Goal: Information Seeking & Learning: Learn about a topic

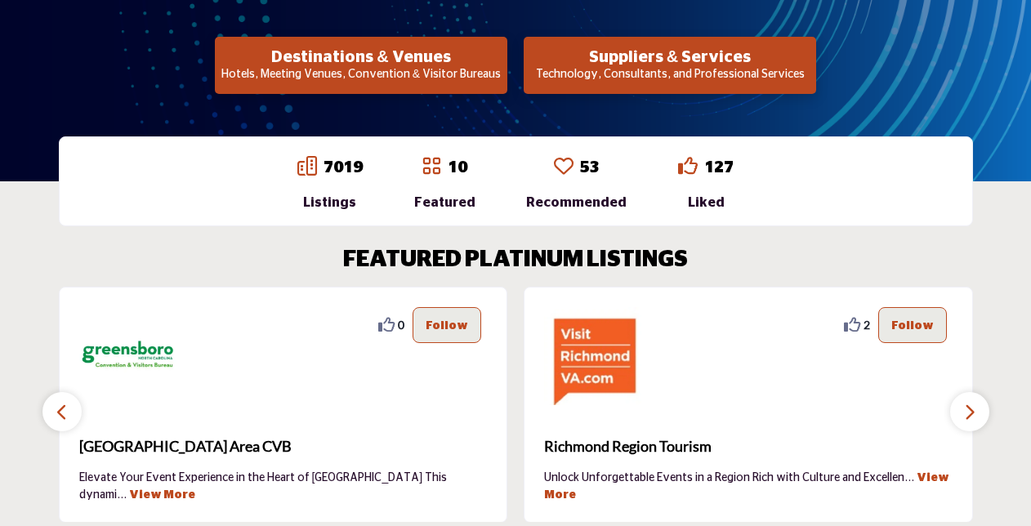
scroll to position [327, 0]
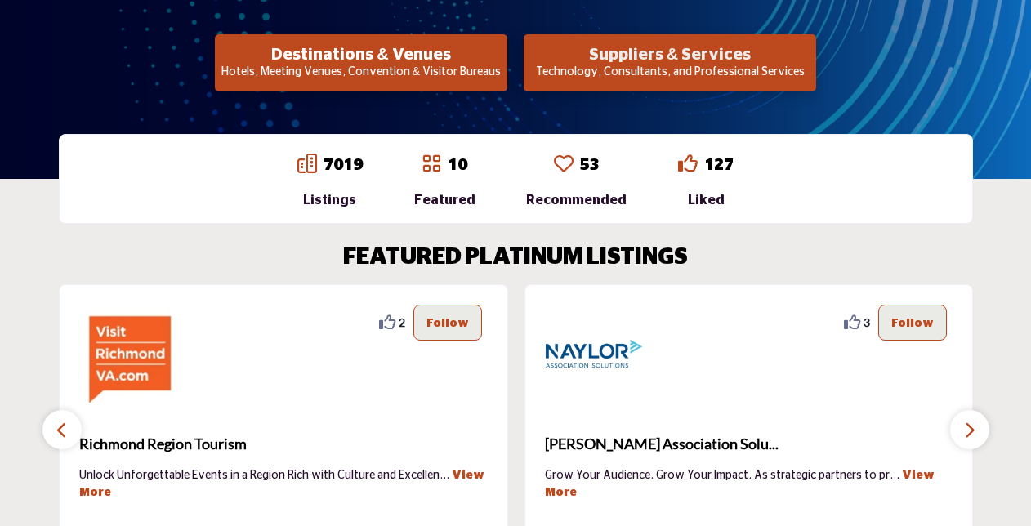
click at [711, 53] on h2 "Suppliers & Services" at bounding box center [670, 55] width 283 height 20
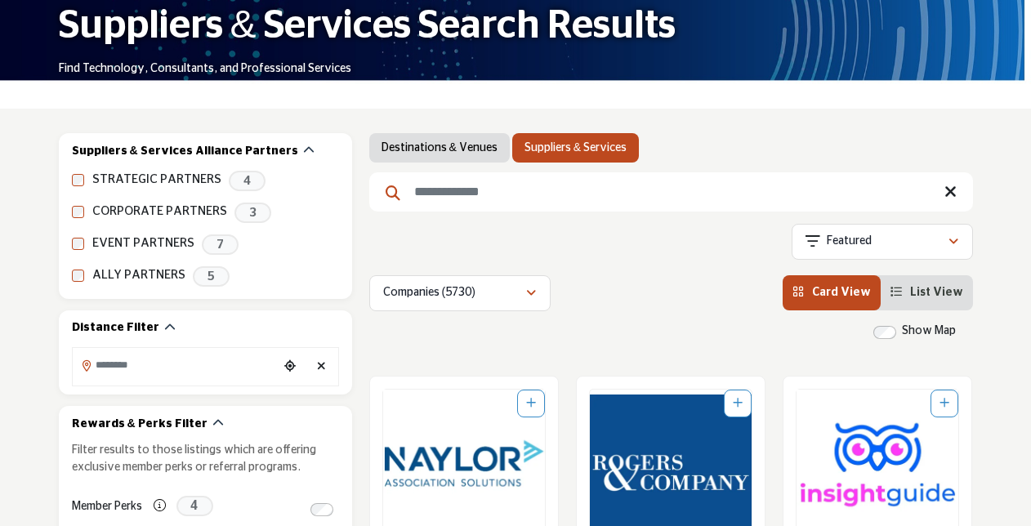
scroll to position [245, 0]
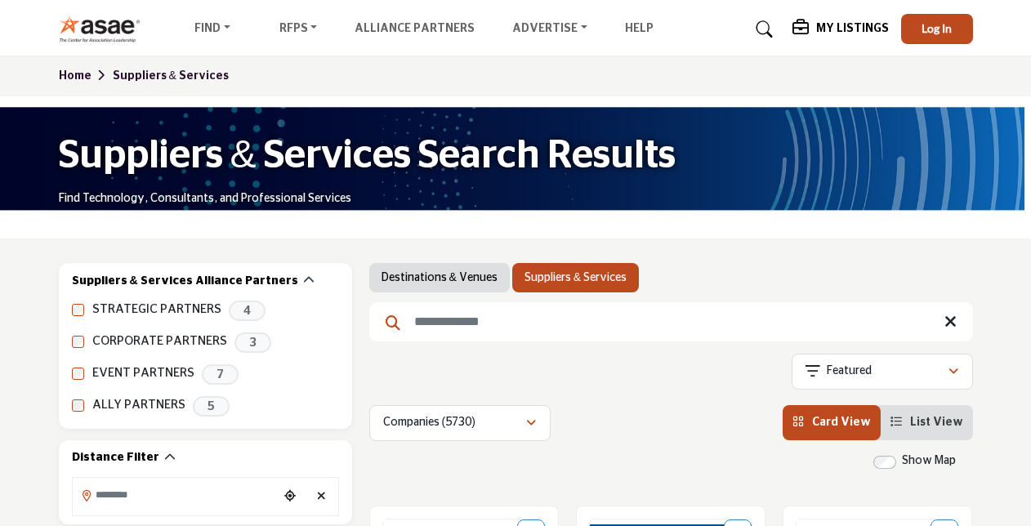
click at [736, 335] on input "Search Keyword" at bounding box center [671, 321] width 604 height 39
type input "**********"
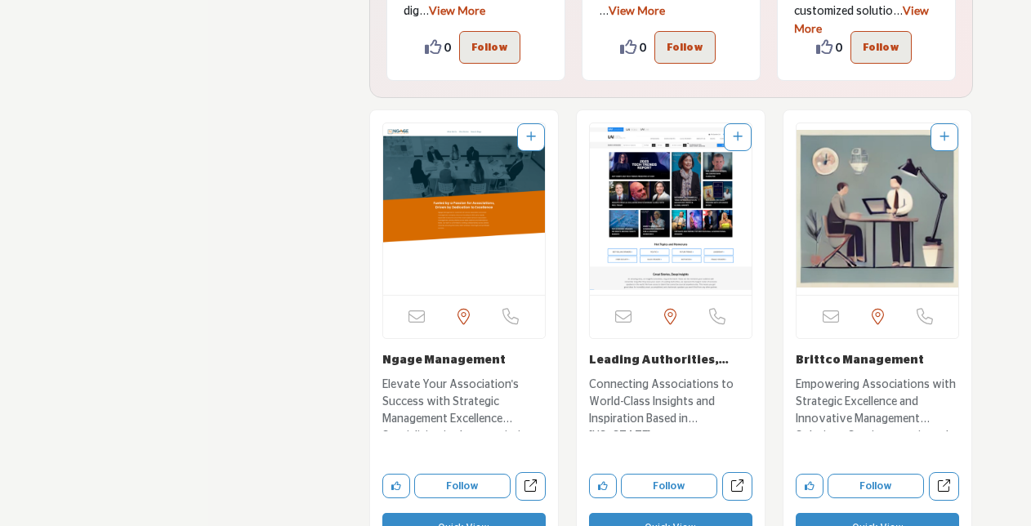
scroll to position [7927, 0]
